Goal: Task Accomplishment & Management: Manage account settings

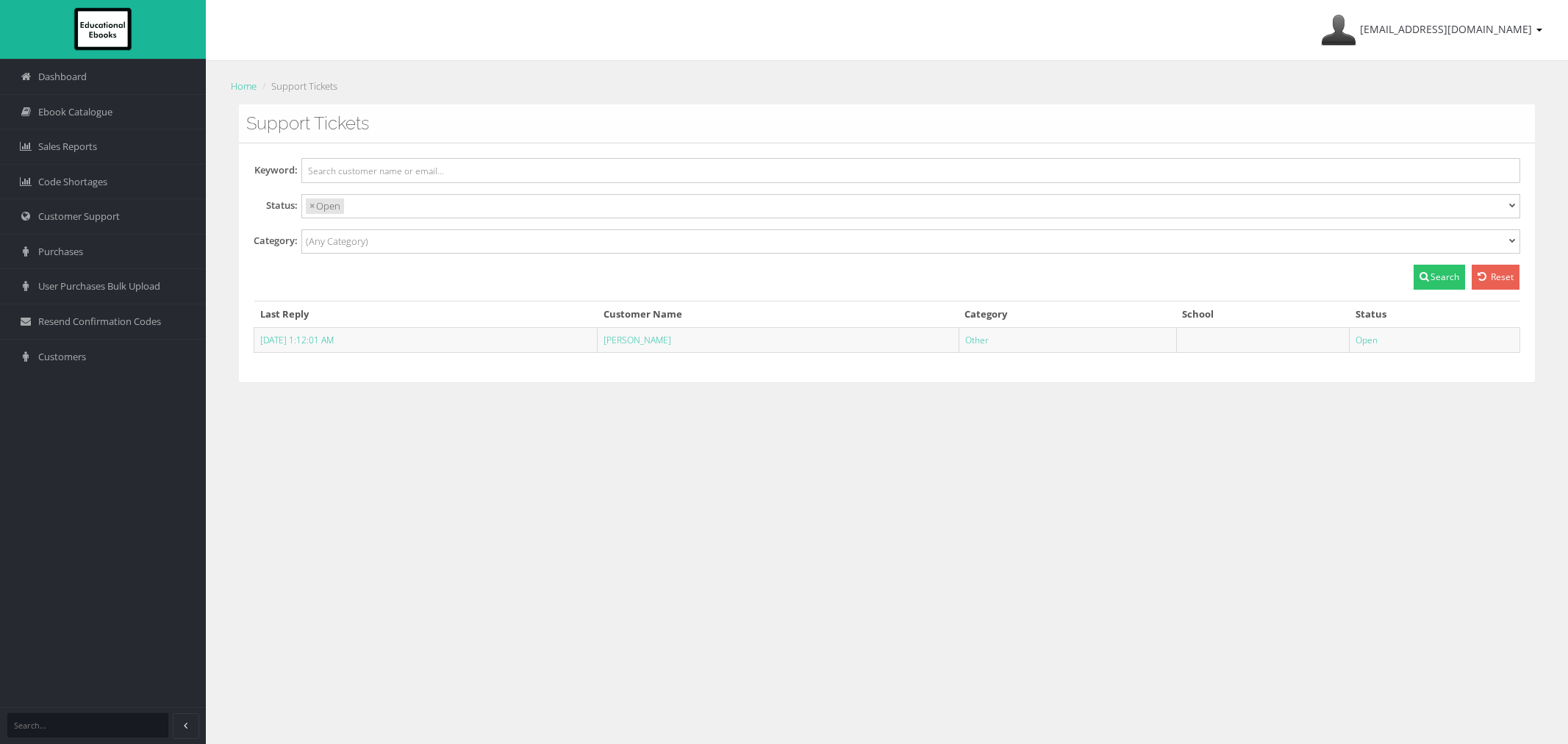
select select
click at [1434, 45] on link "ayesha@lilydalebooks.com.au" at bounding box center [1431, 30] width 236 height 60
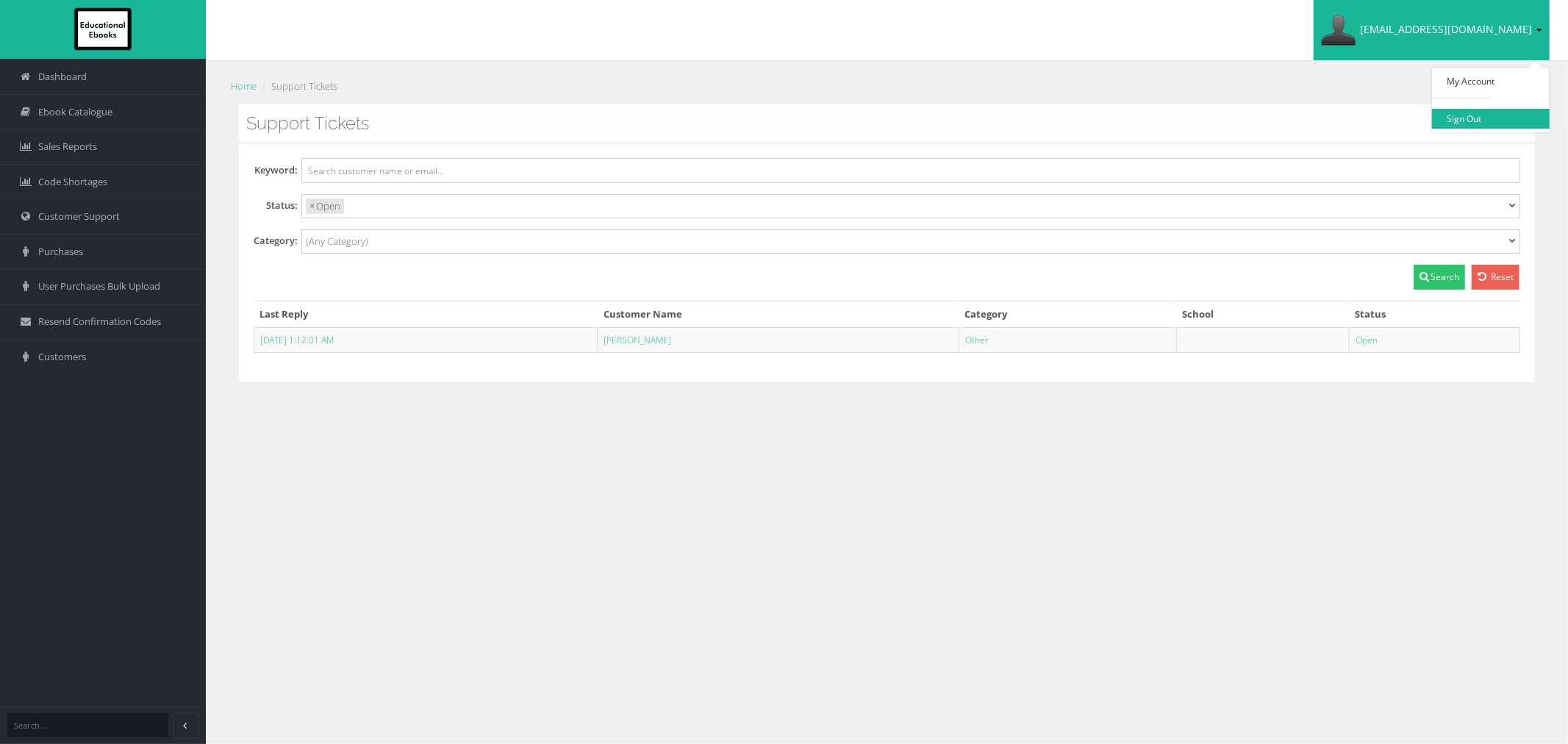
click at [1451, 125] on link "Sign Out" at bounding box center [1490, 118] width 118 height 20
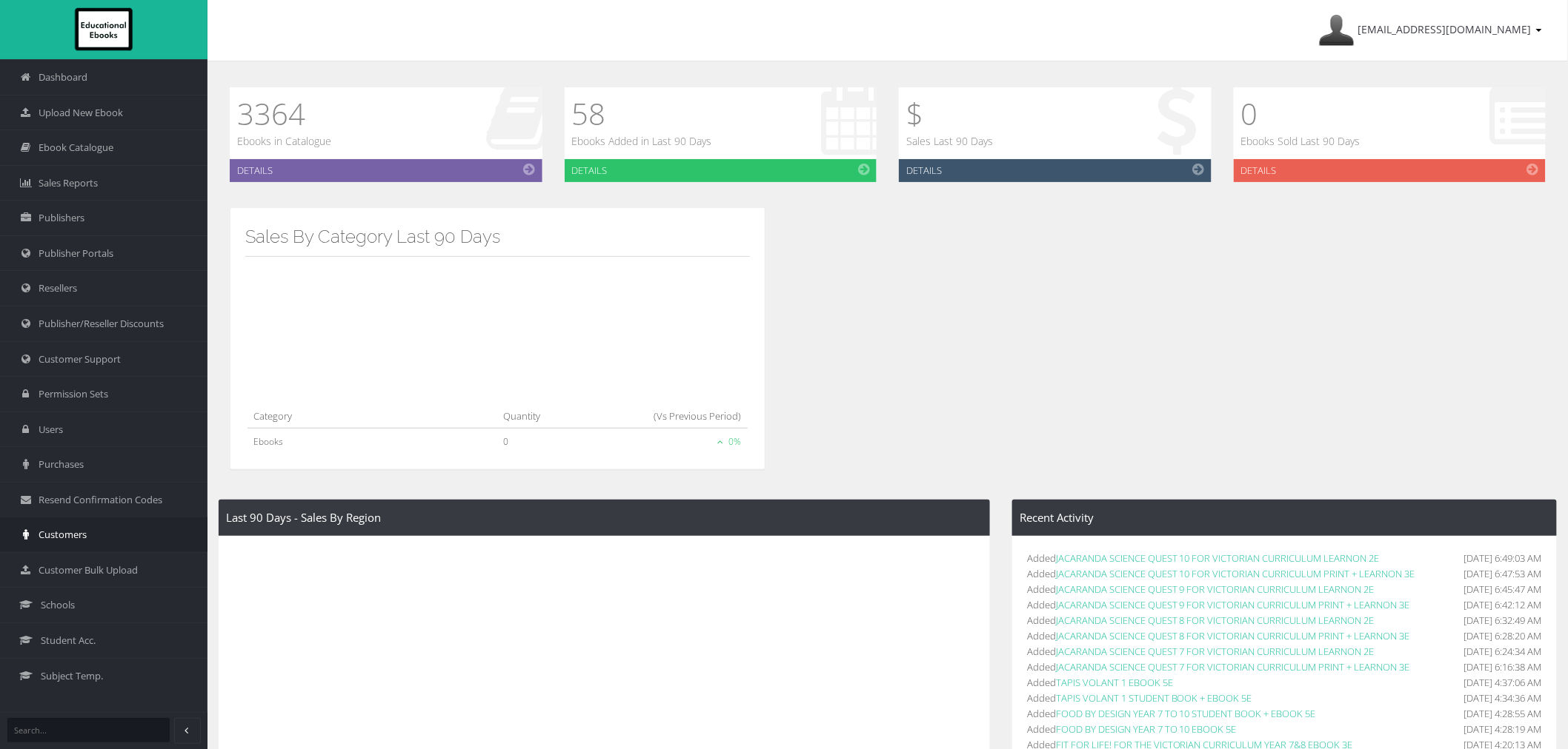
click at [37, 528] on link "Customers" at bounding box center [103, 535] width 207 height 35
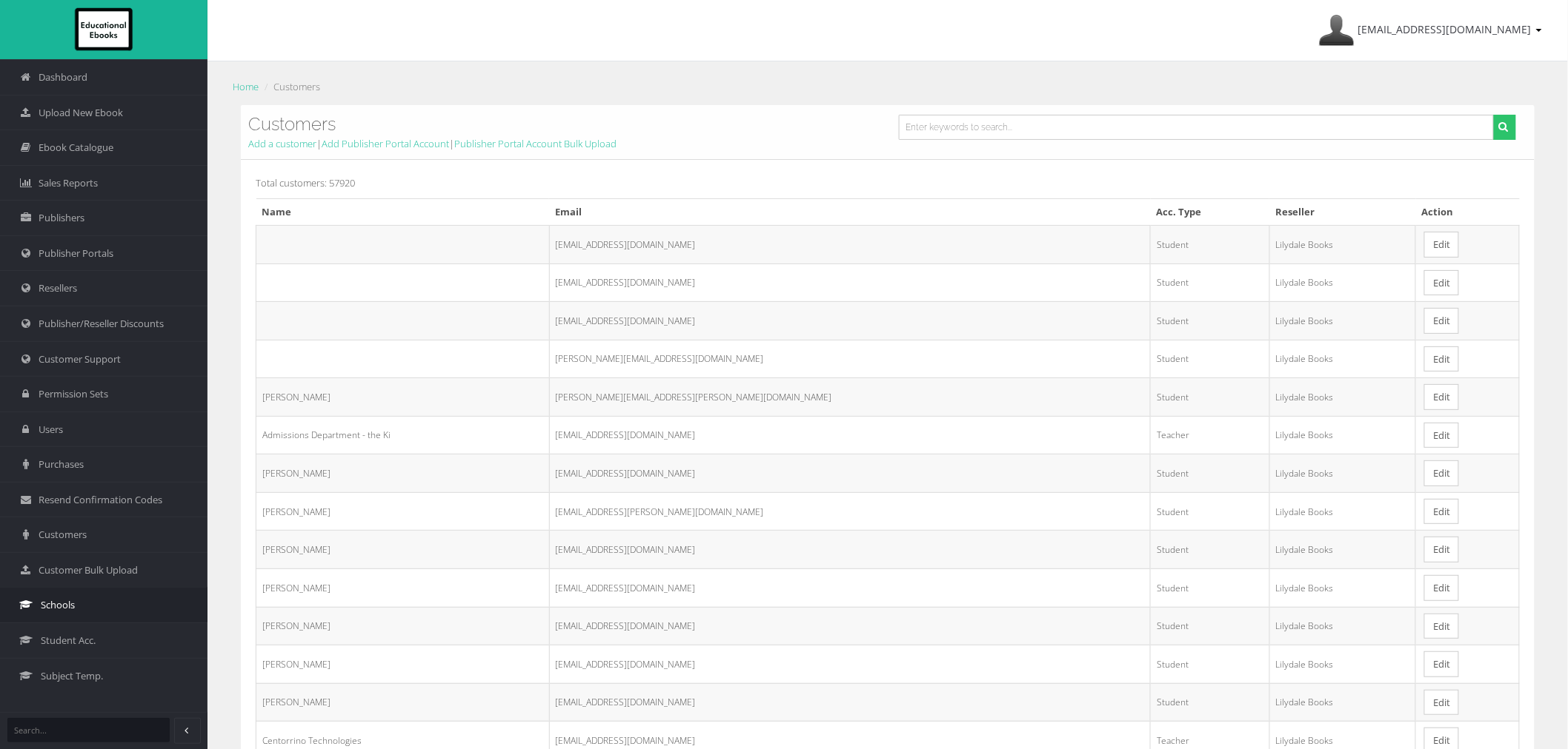
click at [41, 610] on span "Schools" at bounding box center [58, 605] width 34 height 14
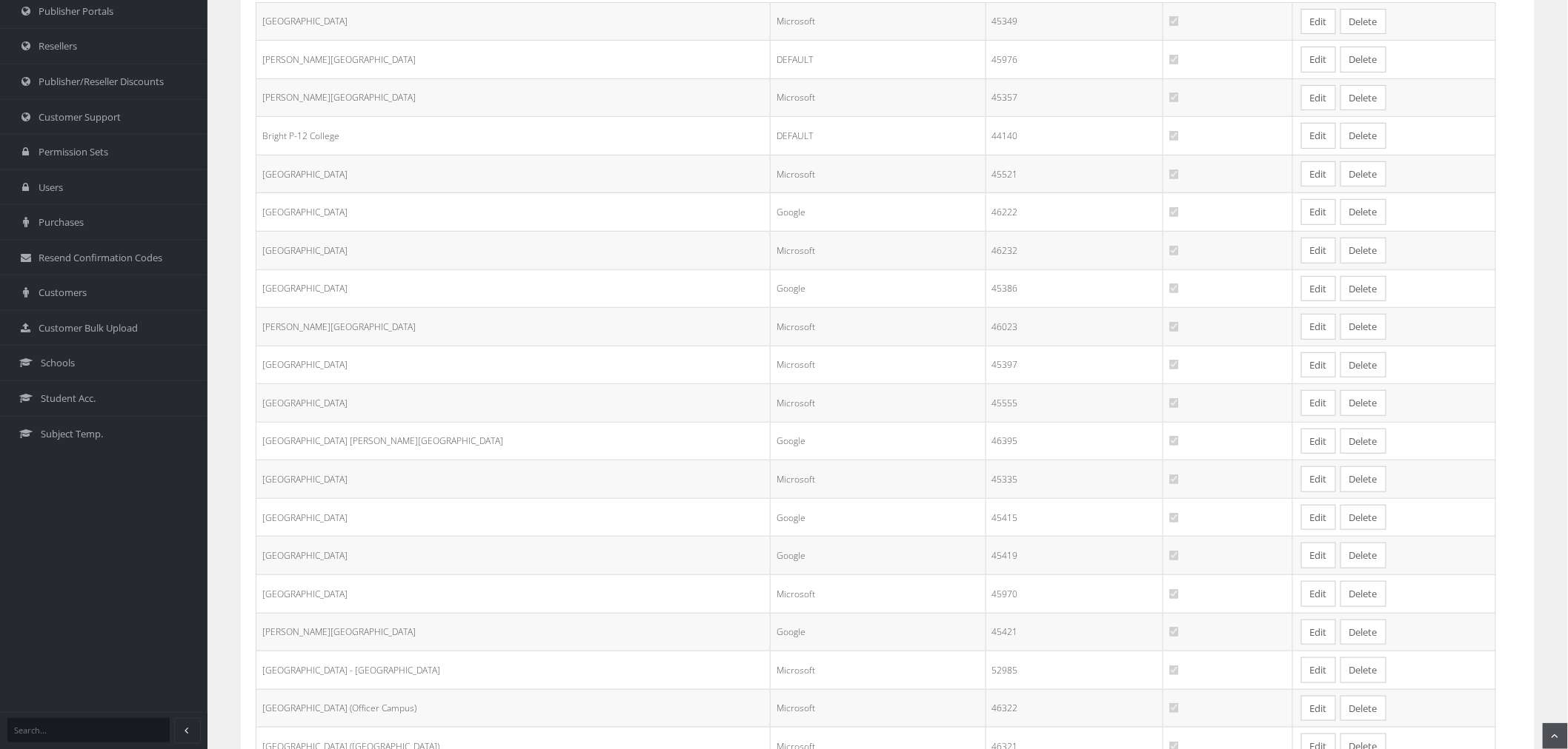
scroll to position [157, 0]
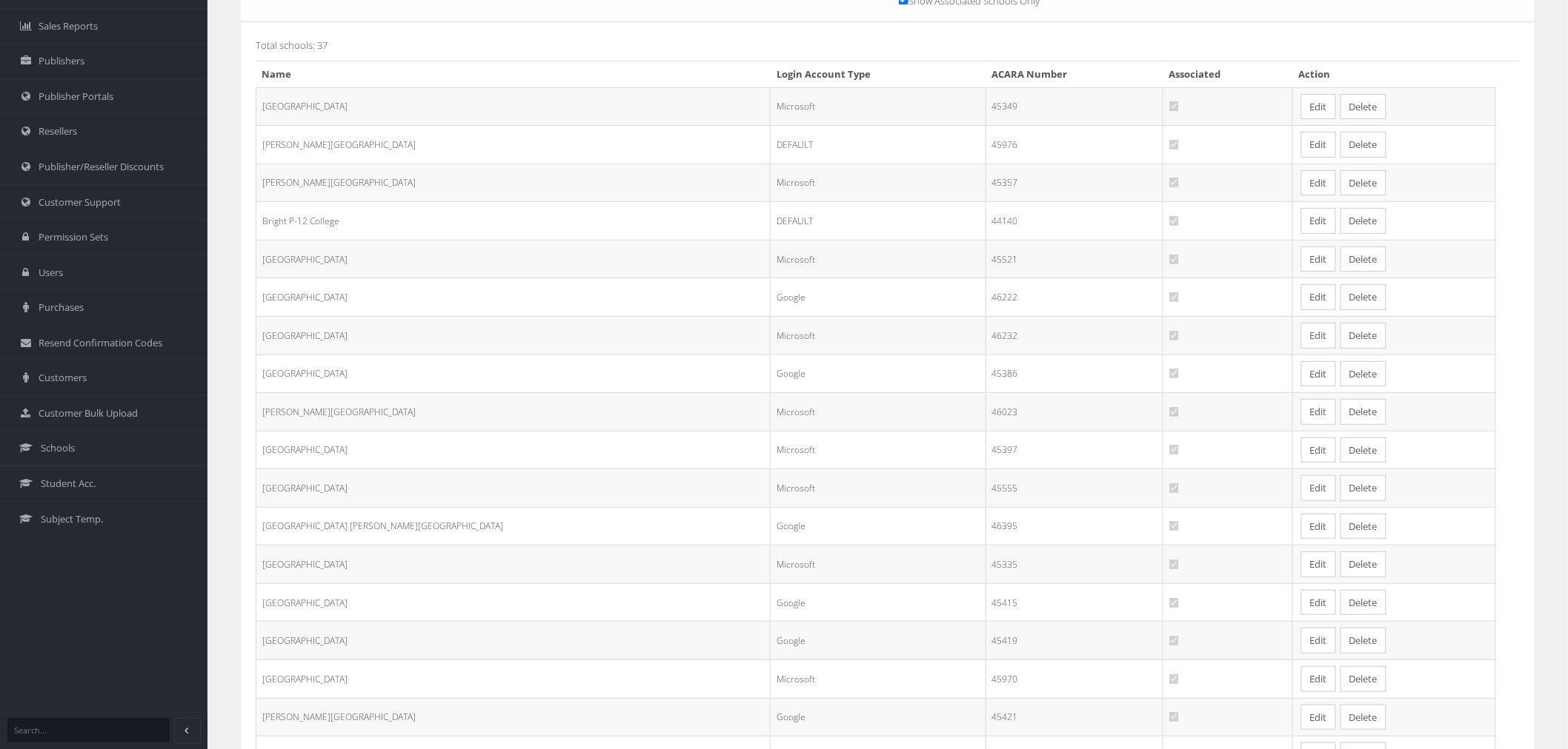
click at [1301, 183] on link "Edit" at bounding box center [1318, 183] width 35 height 26
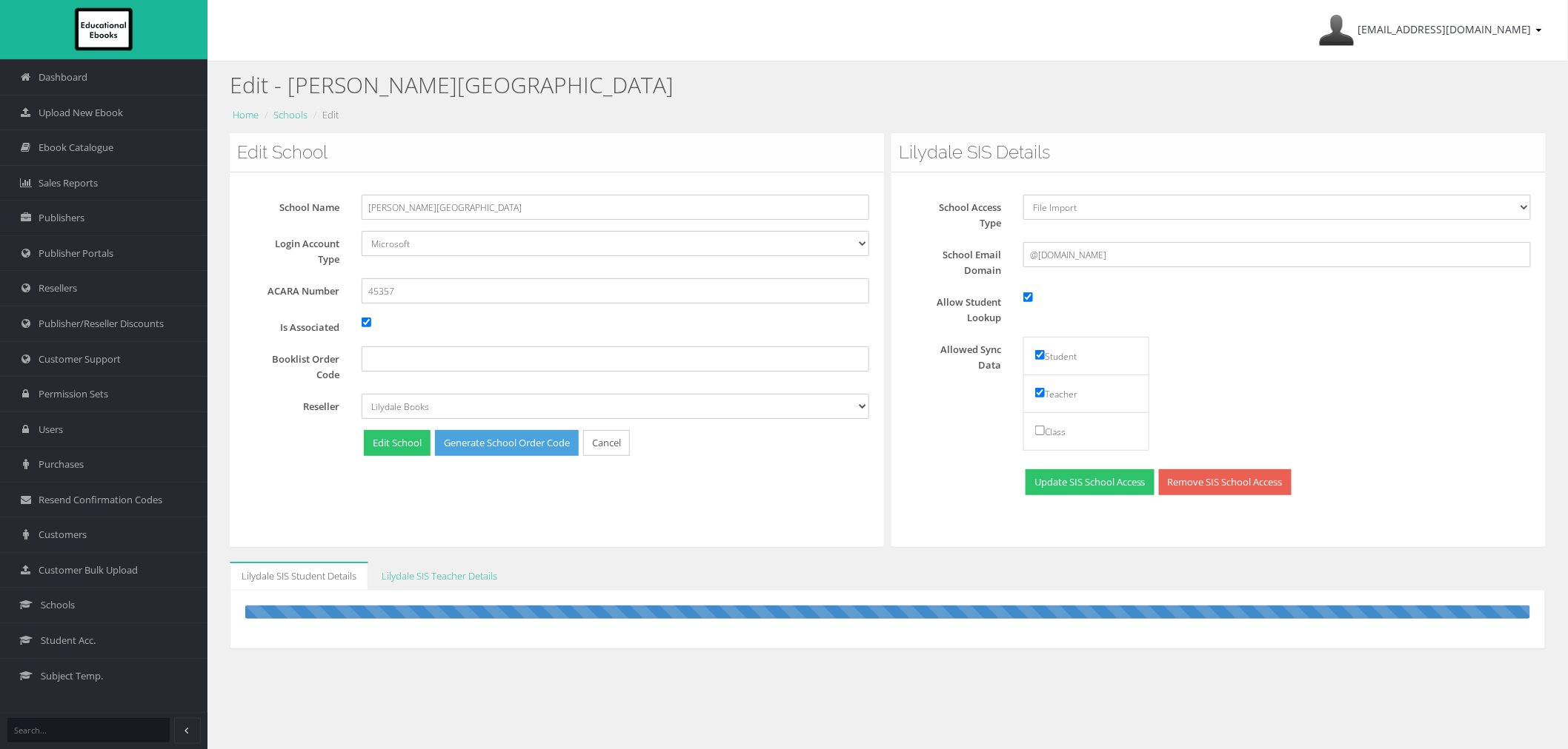
click at [751, 499] on div "Edit School School Name [PERSON_NAME][GEOGRAPHIC_DATA] Login Account Type Defau…" at bounding box center [557, 341] width 654 height 414
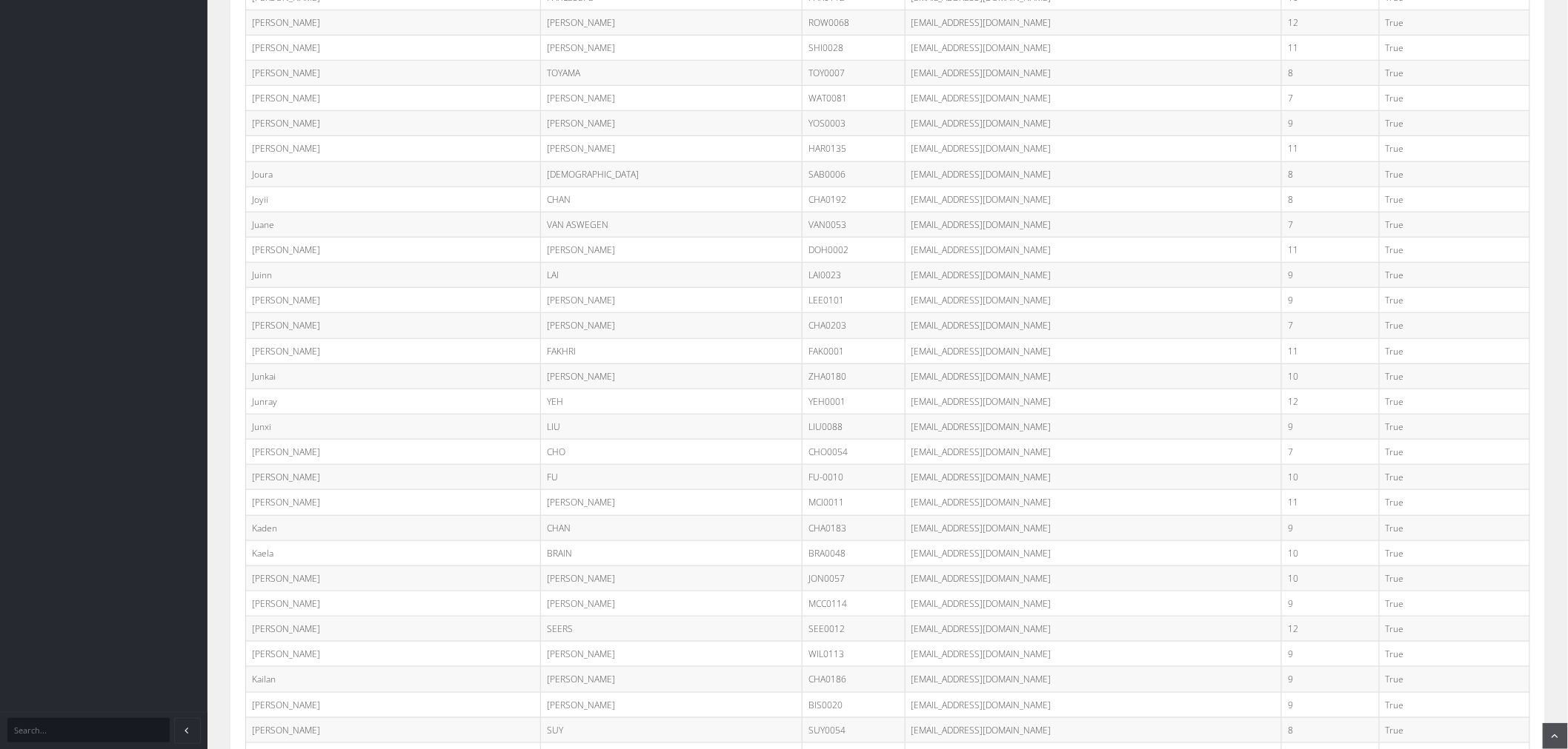
scroll to position [16914, 0]
click at [968, 621] on td "klchaq@schools.vic.edu.au" at bounding box center [1093, 608] width 377 height 25
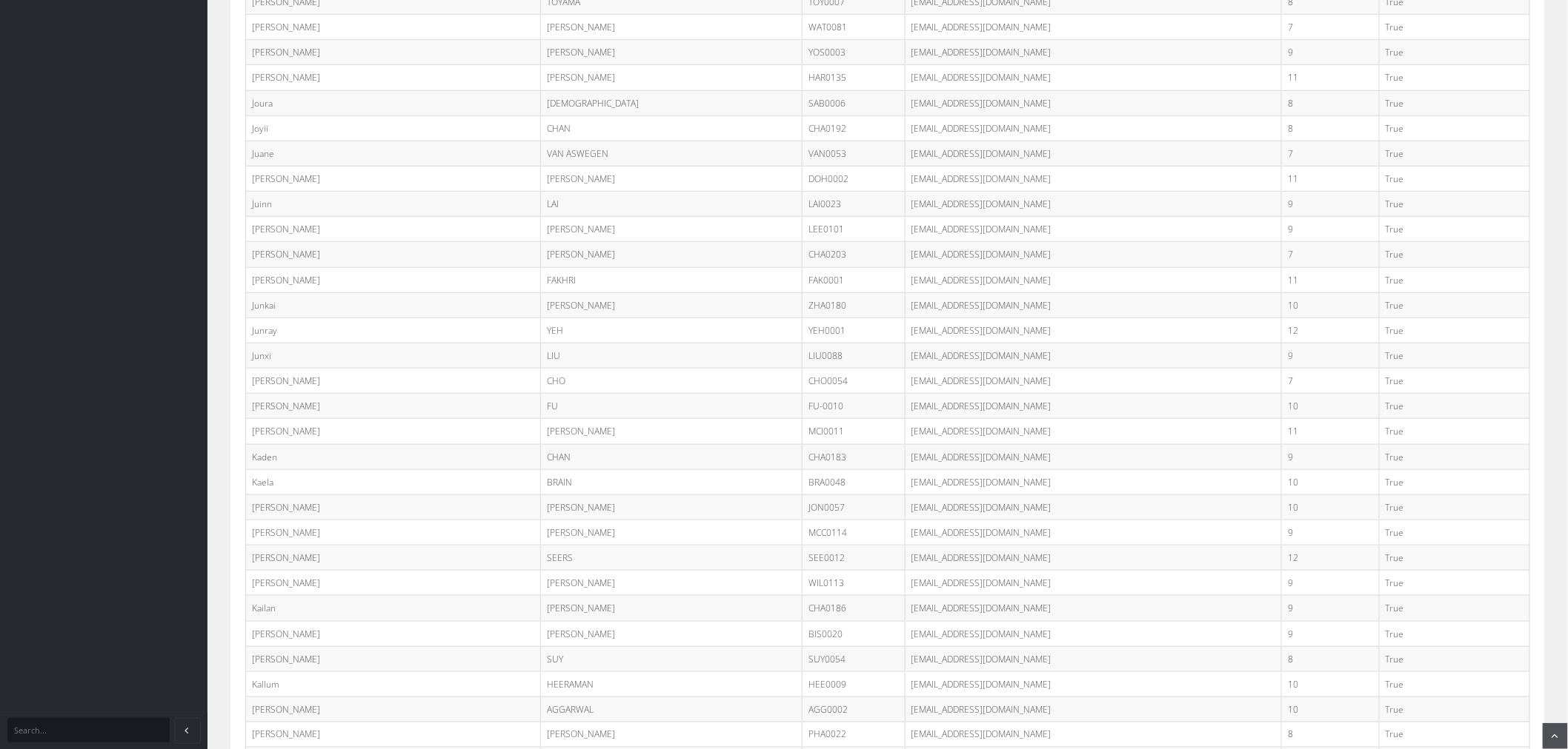
copy tr "klchaq@schools.vic.edu.au"
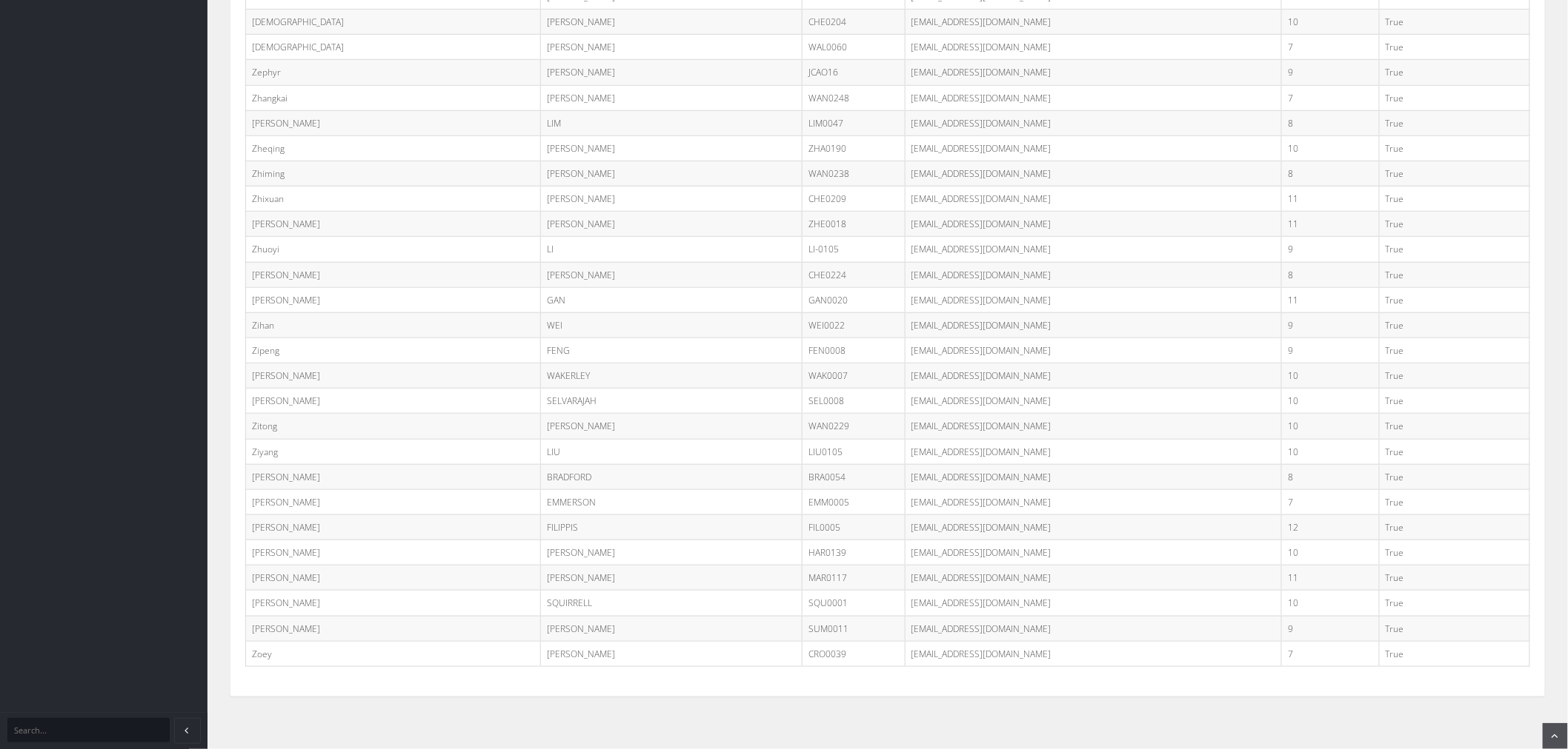
click at [953, 72] on td "[EMAIL_ADDRESS][DOMAIN_NAME]" at bounding box center [1093, 72] width 377 height 25
copy tr "[EMAIL_ADDRESS][DOMAIN_NAME]"
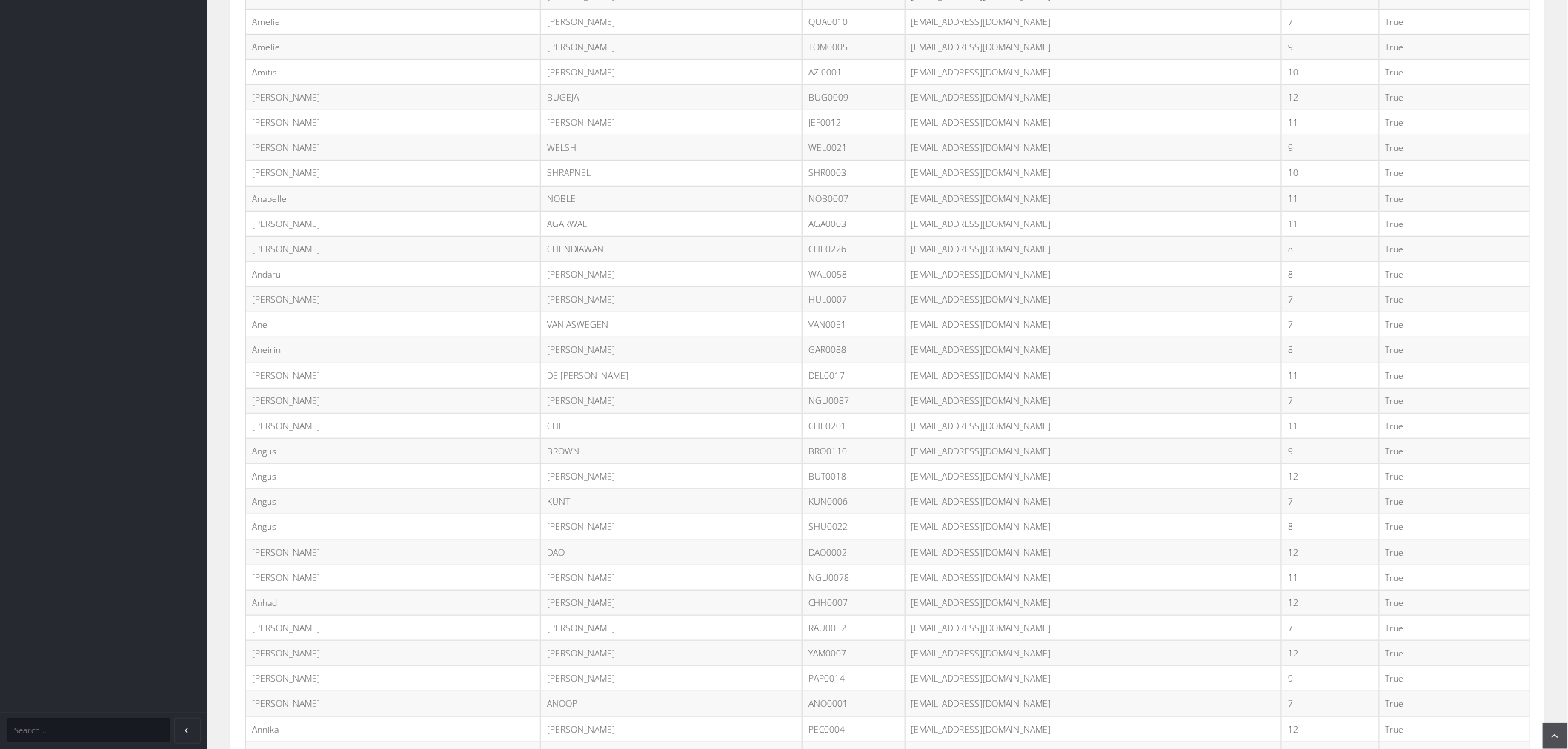
scroll to position [0, 0]
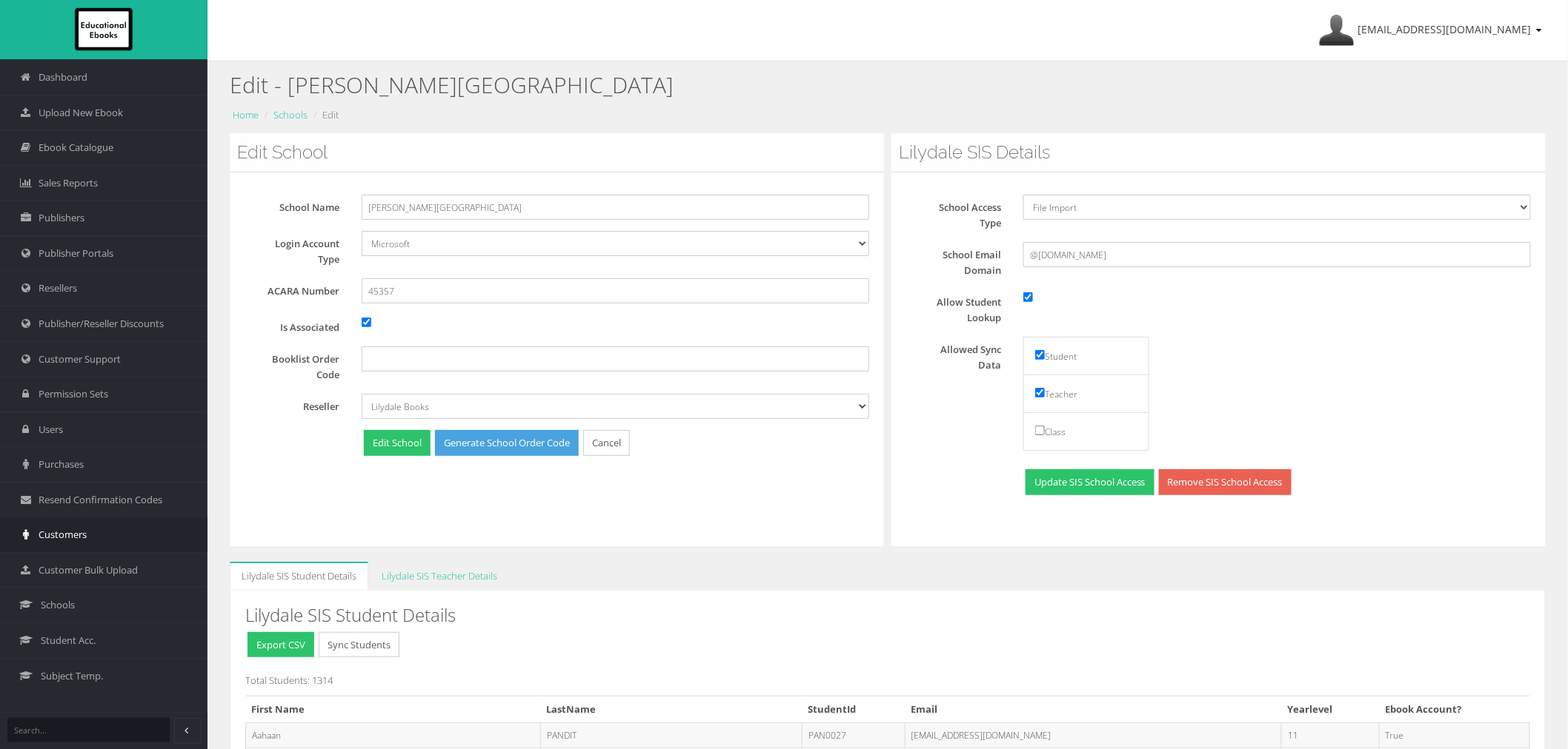
click at [97, 537] on link "Customers" at bounding box center [103, 535] width 207 height 35
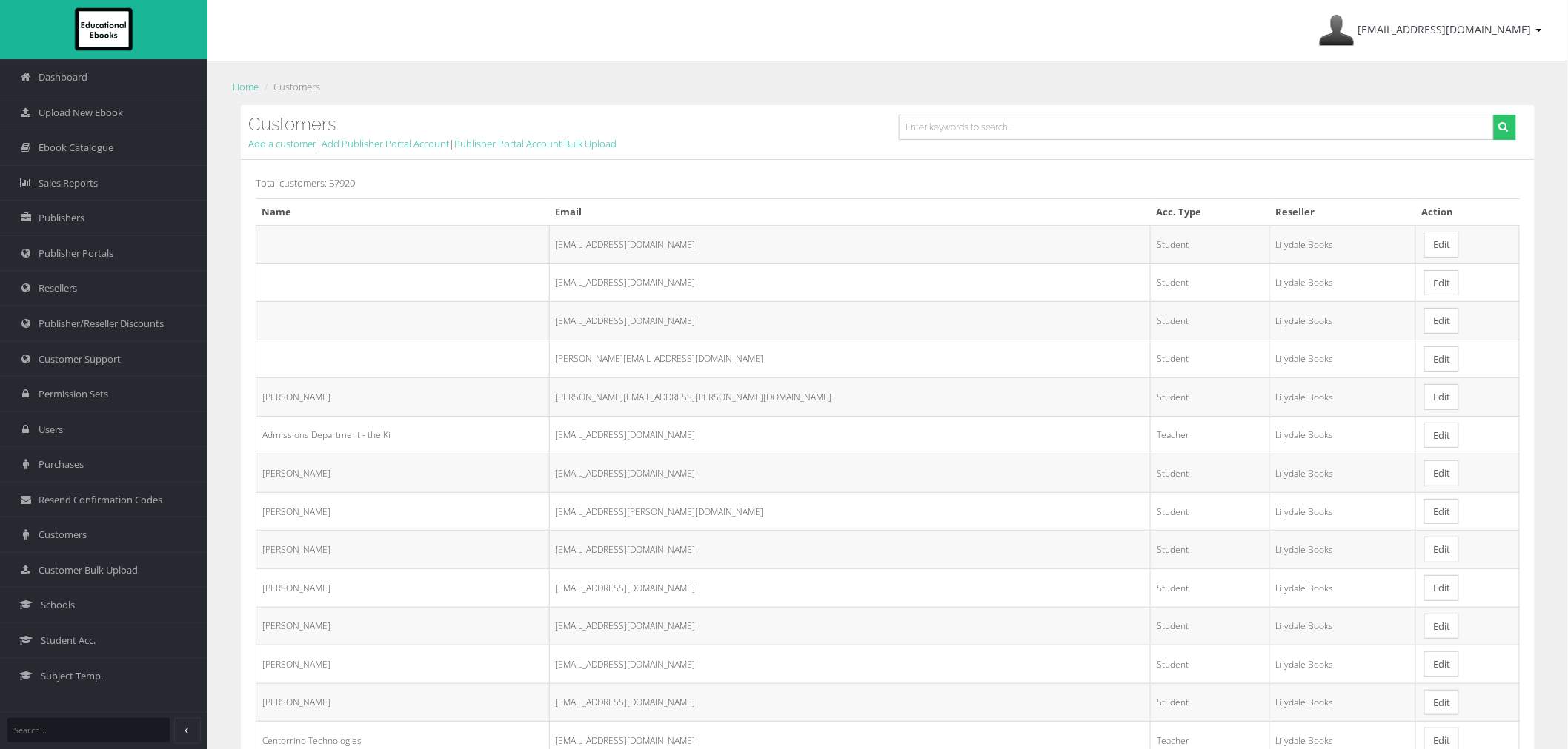
click at [1083, 93] on ol "Home Customers" at bounding box center [887, 87] width 1316 height 22
click at [1078, 120] on input "text" at bounding box center [1196, 127] width 595 height 25
paste input "[EMAIL_ADDRESS][DOMAIN_NAME]"
type input "[EMAIL_ADDRESS][DOMAIN_NAME]"
click at [1493, 115] on button "submit" at bounding box center [1504, 127] width 23 height 25
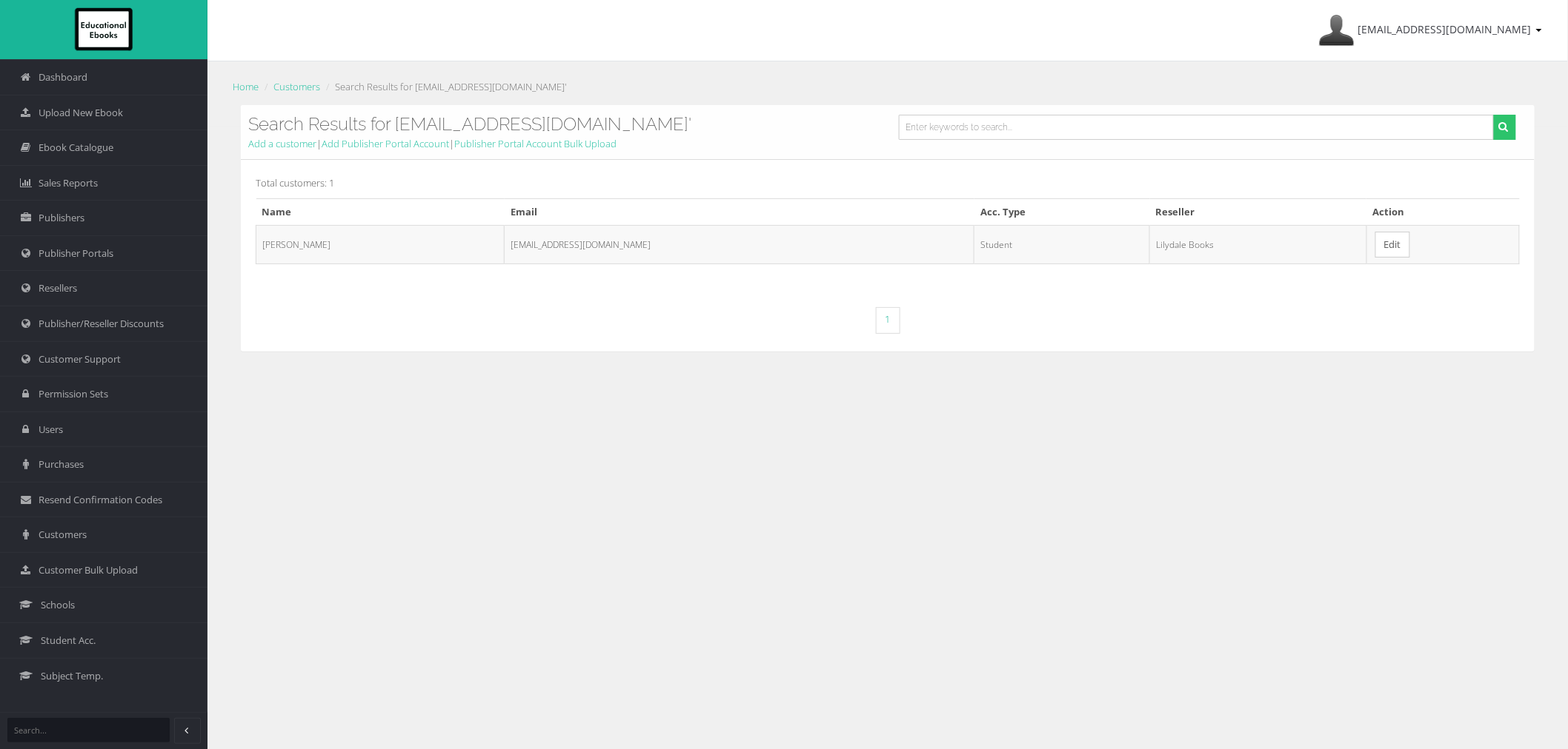
click at [1392, 239] on link "Edit" at bounding box center [1392, 245] width 35 height 26
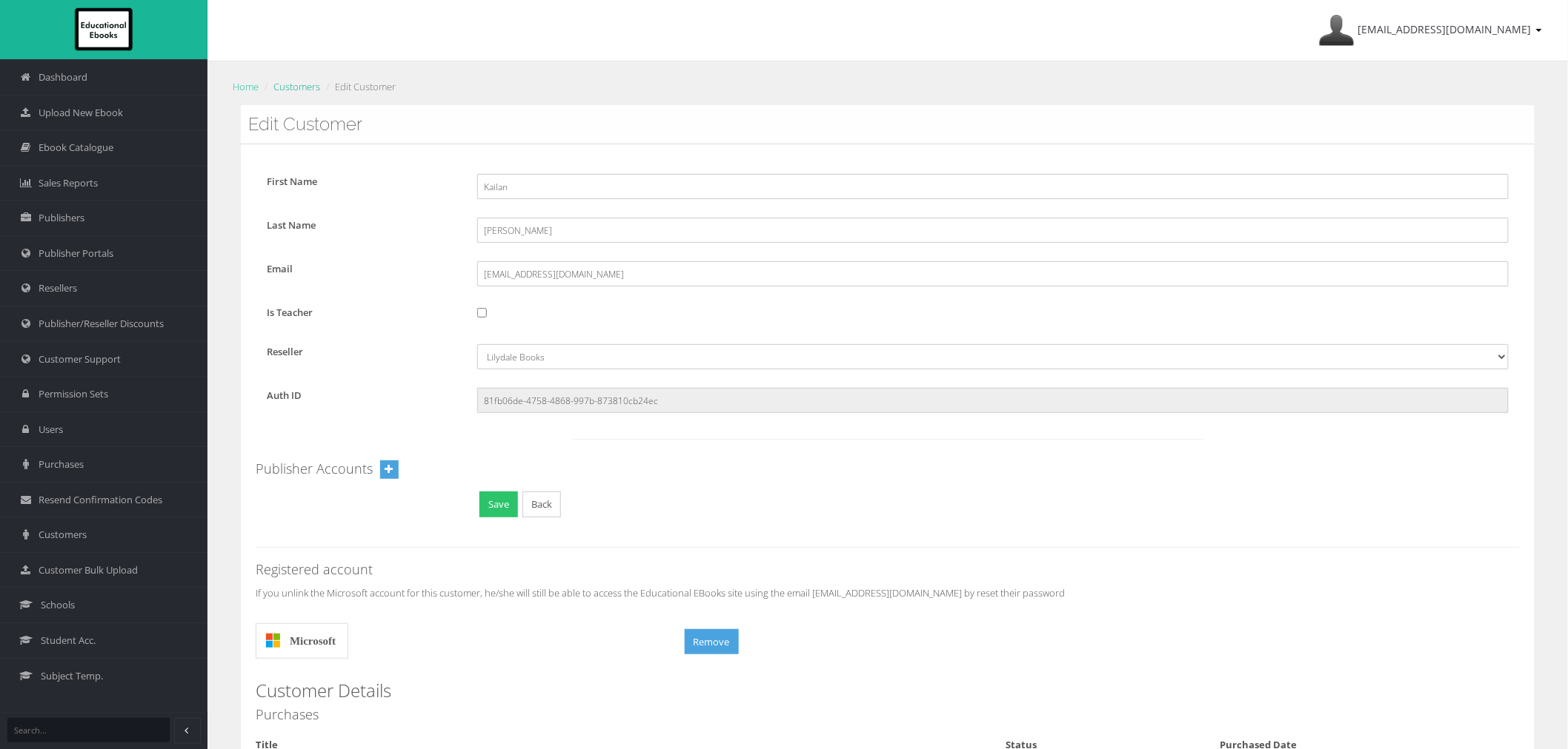
click at [290, 85] on link "Customers" at bounding box center [297, 86] width 47 height 14
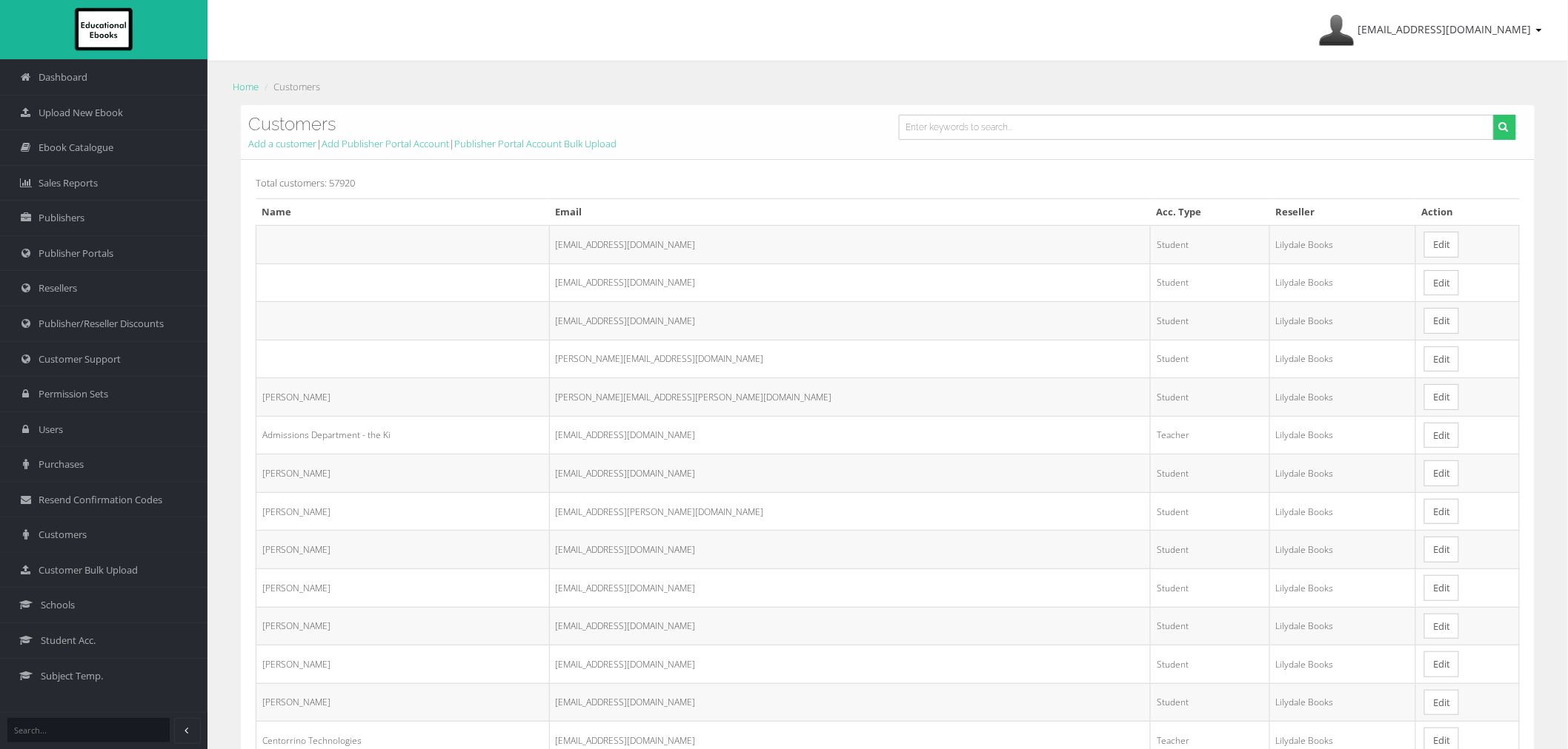
click at [972, 141] on form at bounding box center [1207, 133] width 639 height 36
click at [970, 138] on input "text" at bounding box center [1196, 127] width 595 height 25
paste input "[EMAIL_ADDRESS][DOMAIN_NAME]"
type input "[EMAIL_ADDRESS][DOMAIN_NAME]"
click at [1493, 115] on button "submit" at bounding box center [1504, 127] width 23 height 25
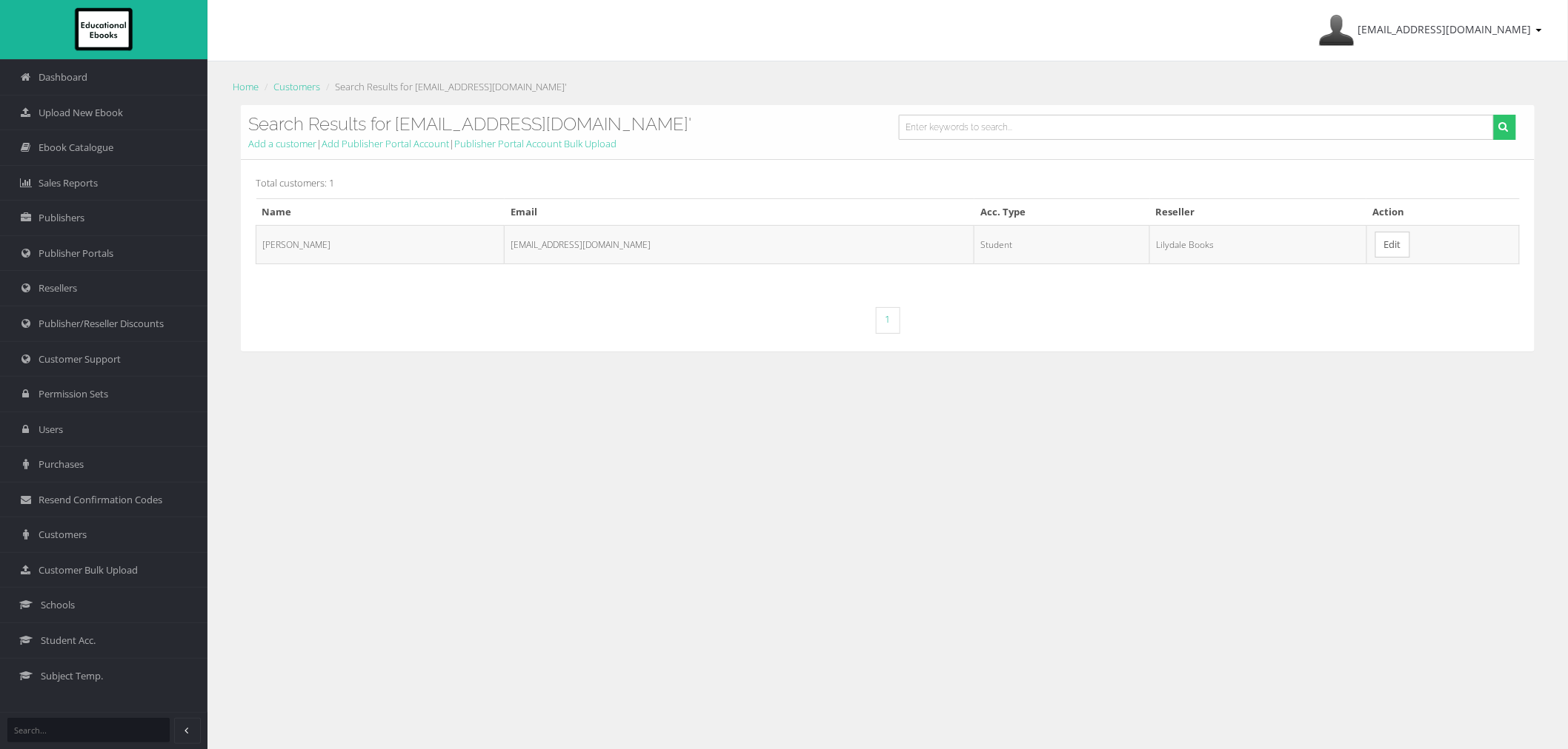
click at [1375, 250] on link "Edit" at bounding box center [1392, 245] width 35 height 26
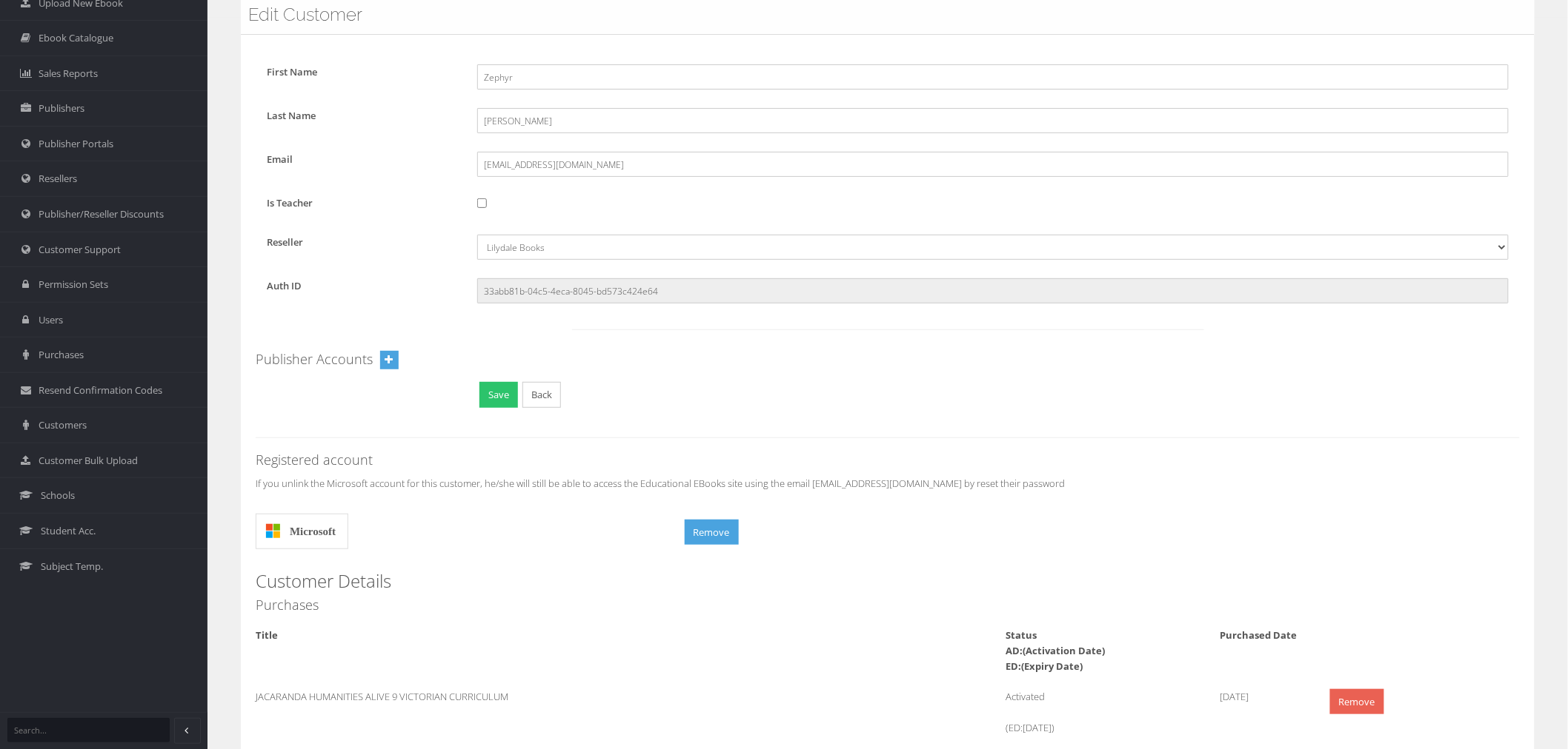
scroll to position [250, 0]
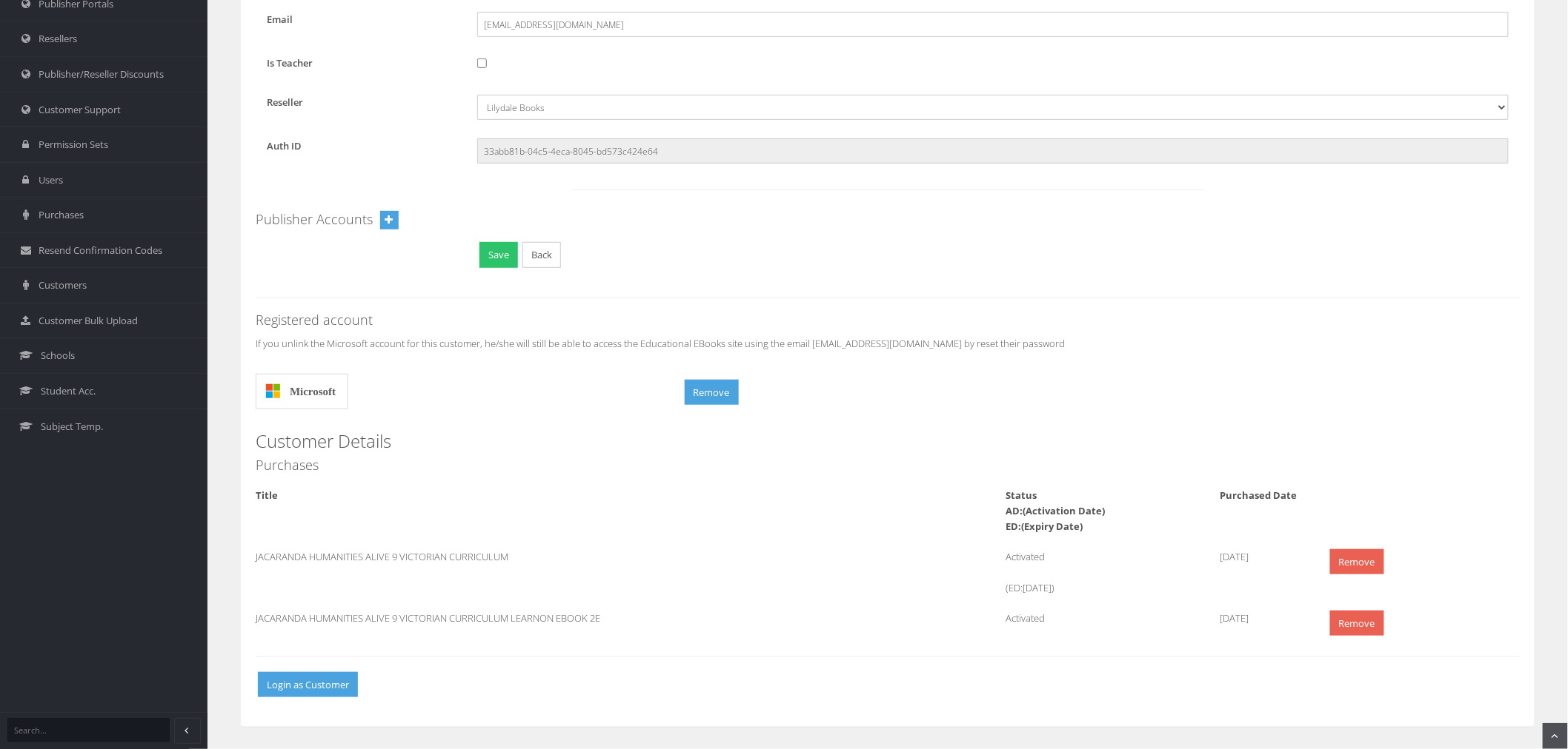
click at [378, 519] on li "Title Status AD:(Activation Date) ED:(Expiry Date) Purchased Date" at bounding box center [887, 511] width 1286 height 47
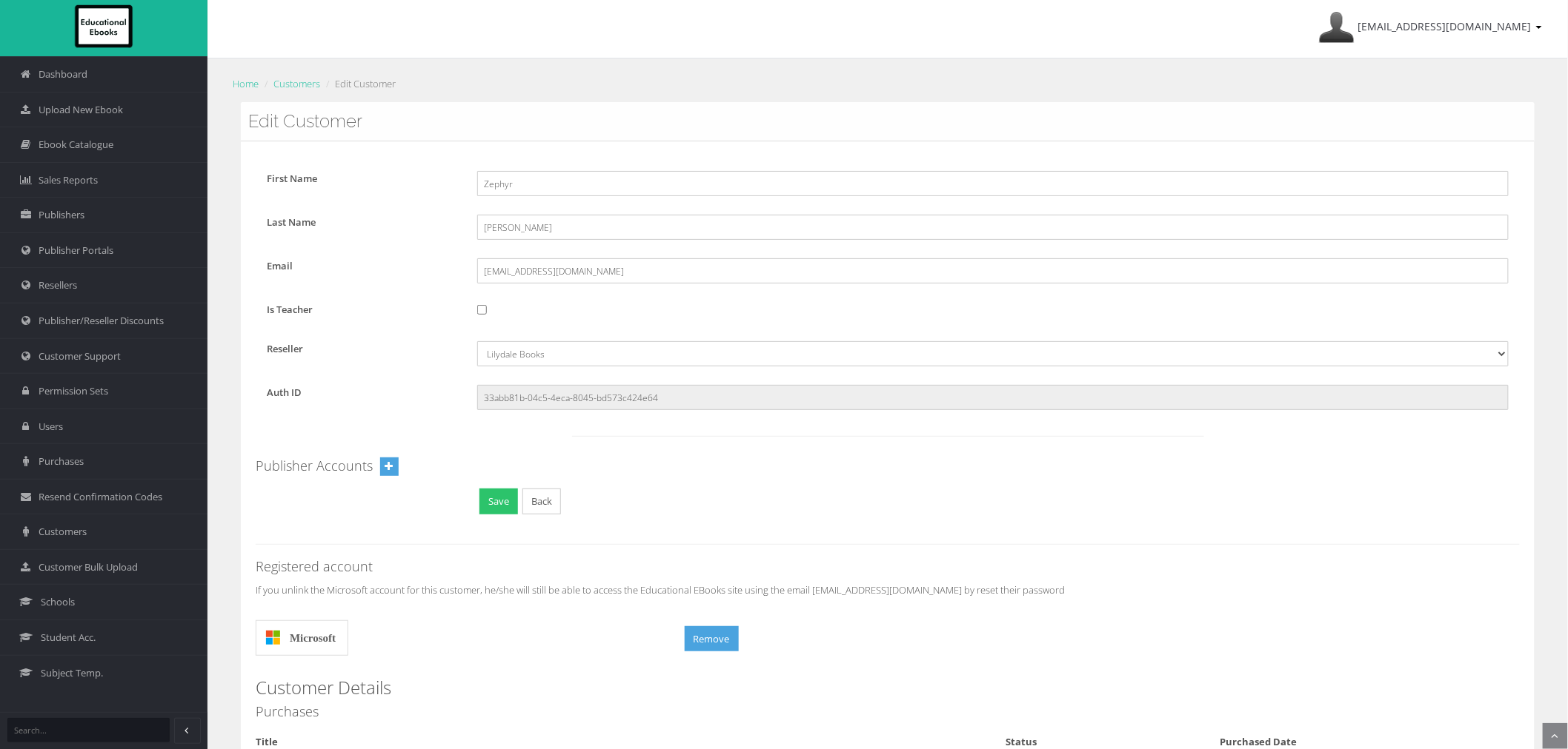
scroll to position [0, 0]
